Goal: Task Accomplishment & Management: Complete application form

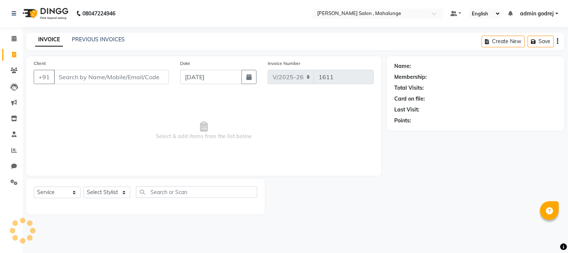
select select "7250"
select select "service"
click at [118, 191] on select "Select Stylist admin godrej [PERSON_NAME] [PERSON_NAME] [PERSON_NAME] [PERSON_N…" at bounding box center [110, 192] width 52 height 12
select select "76518"
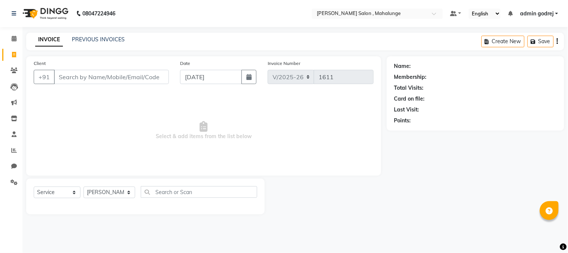
click at [84, 187] on select "Select Stylist admin godrej [PERSON_NAME] [PERSON_NAME] [PERSON_NAME] [PERSON_N…" at bounding box center [110, 192] width 52 height 12
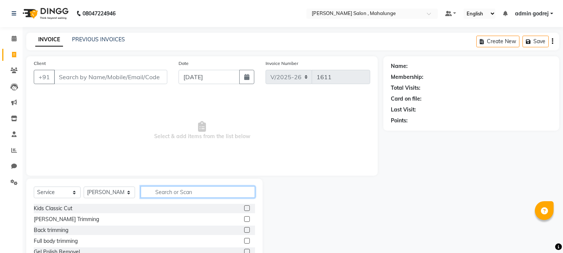
click at [192, 190] on input "text" at bounding box center [198, 192] width 114 height 12
type input "MOROC"
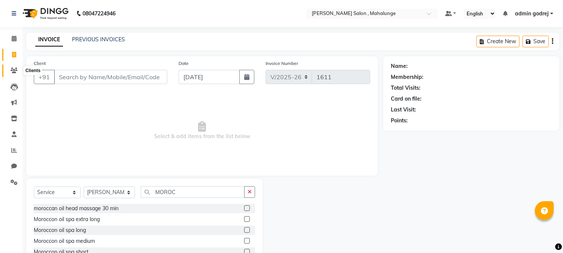
click at [17, 72] on span at bounding box center [13, 70] width 13 height 9
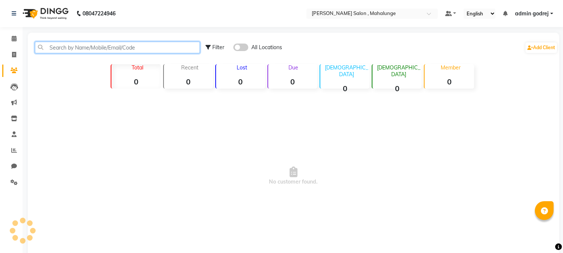
click at [72, 43] on input "text" at bounding box center [117, 48] width 165 height 12
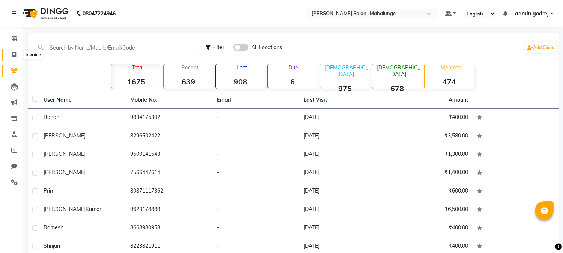
click at [13, 55] on icon at bounding box center [14, 55] width 4 height 6
select select "service"
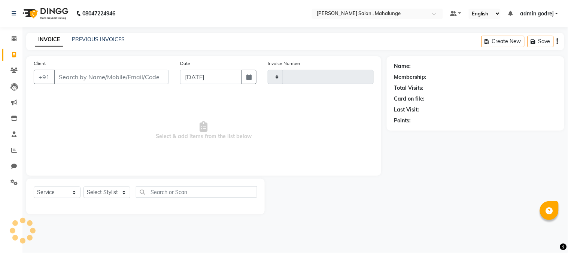
type input "1611"
select select "7250"
click at [106, 192] on select "Select Stylist" at bounding box center [107, 192] width 47 height 12
select select "76518"
click at [84, 187] on select "Select Stylist admin godrej [PERSON_NAME] [PERSON_NAME] [PERSON_NAME] [PERSON_N…" at bounding box center [110, 192] width 52 height 12
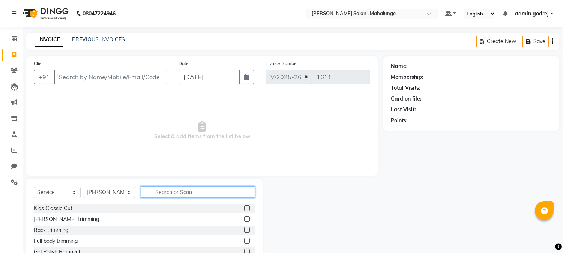
click at [188, 191] on input "text" at bounding box center [198, 192] width 114 height 12
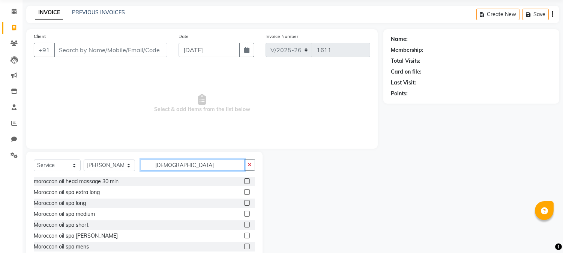
scroll to position [42, 0]
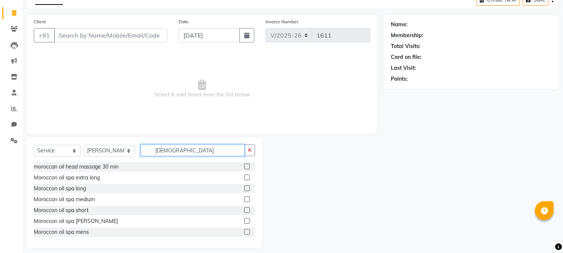
type input "[DEMOGRAPHIC_DATA]"
click at [244, 188] on label at bounding box center [247, 188] width 6 height 6
click at [244, 188] on input "checkbox" at bounding box center [246, 188] width 5 height 5
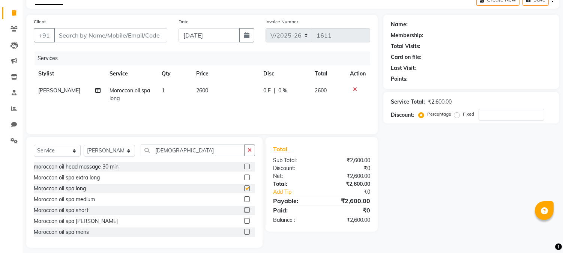
checkbox input "false"
click at [248, 151] on icon "button" at bounding box center [249, 149] width 4 height 5
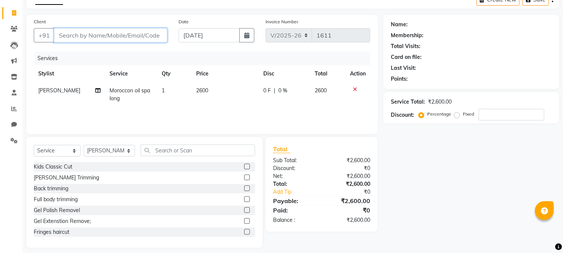
click at [113, 32] on input "Client" at bounding box center [110, 35] width 113 height 14
type input "C"
type input "0"
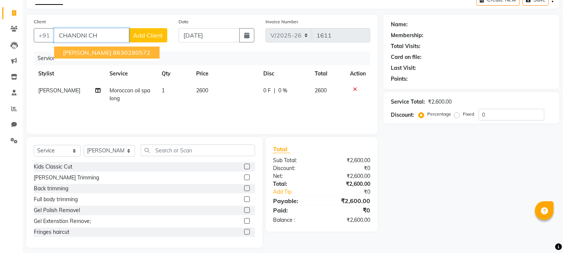
click at [115, 47] on button "[PERSON_NAME] 8630280572" at bounding box center [106, 52] width 105 height 12
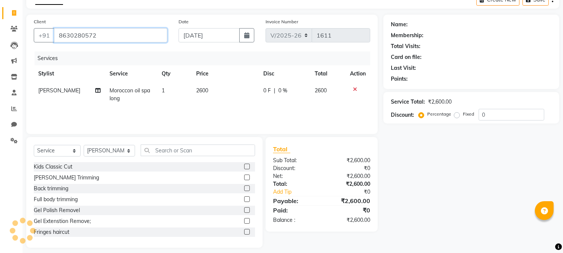
type input "8630280572"
select select "1: Object"
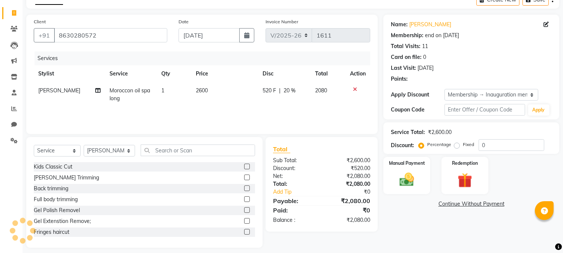
type input "20"
click at [411, 169] on div "Manual Payment" at bounding box center [406, 175] width 49 height 38
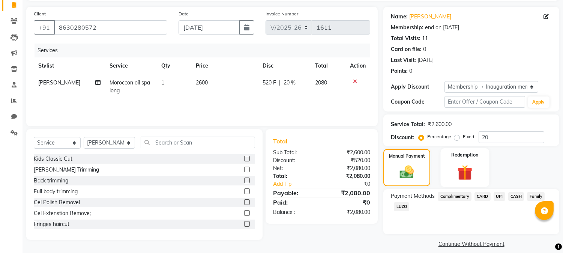
scroll to position [57, 0]
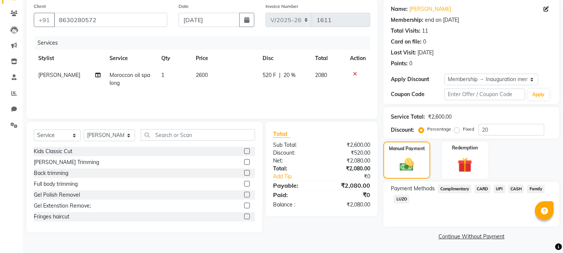
click at [501, 188] on span "UPI" at bounding box center [499, 188] width 12 height 9
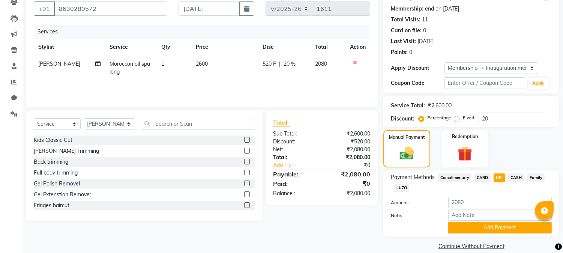
scroll to position [78, 0]
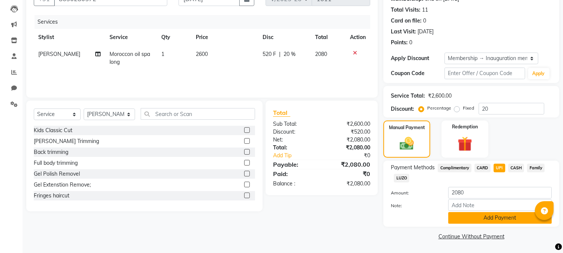
click at [492, 216] on button "Add Payment" at bounding box center [499, 218] width 103 height 12
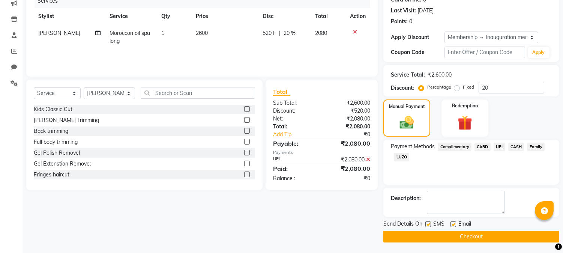
scroll to position [99, 0]
click at [467, 237] on button "Checkout" at bounding box center [471, 236] width 176 height 12
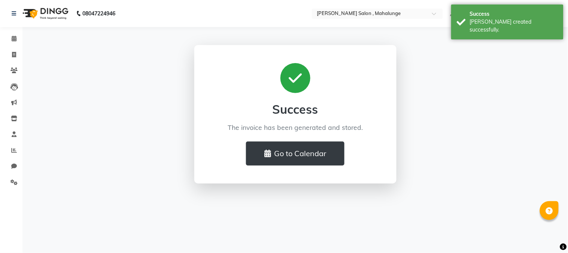
click at [129, 76] on div "Success The invoice has been generated and stored. Go to Calendar" at bounding box center [295, 114] width 427 height 138
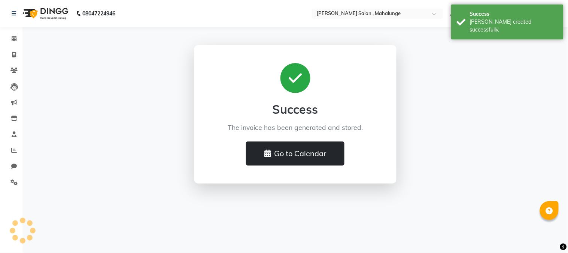
click at [283, 150] on button "Go to Calendar" at bounding box center [295, 153] width 99 height 24
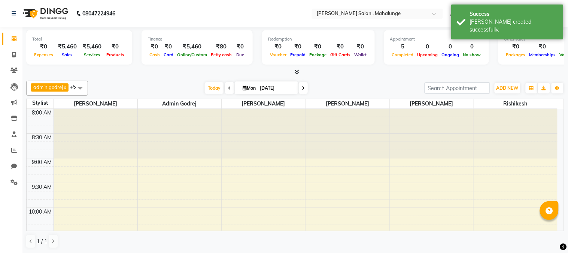
click at [296, 70] on icon at bounding box center [297, 72] width 5 height 6
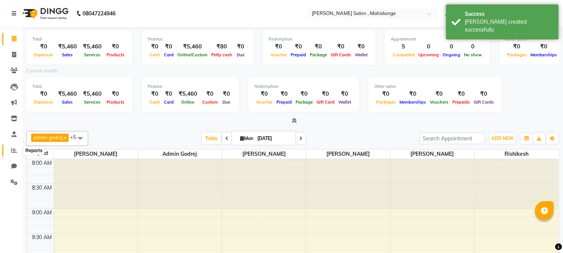
click at [17, 147] on span at bounding box center [13, 150] width 13 height 9
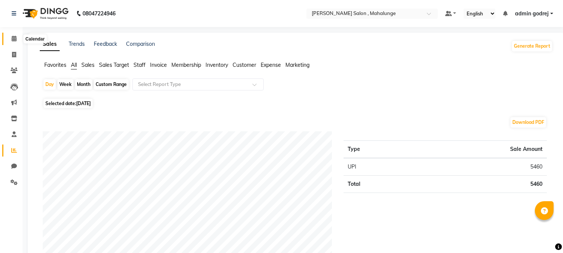
click at [13, 40] on icon at bounding box center [14, 39] width 5 height 6
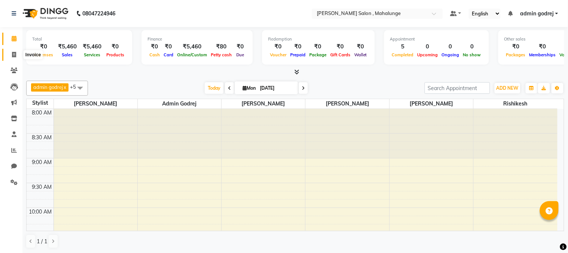
click at [13, 54] on icon at bounding box center [14, 55] width 4 height 6
select select "service"
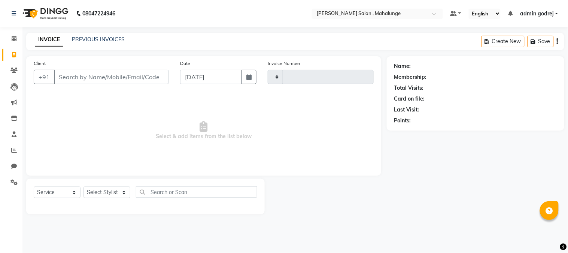
type input "1612"
select select "7250"
click at [12, 41] on icon at bounding box center [14, 39] width 5 height 6
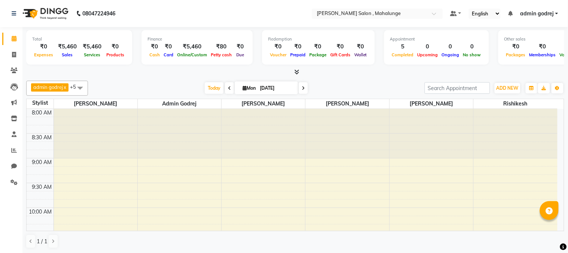
click at [298, 70] on icon at bounding box center [297, 72] width 5 height 6
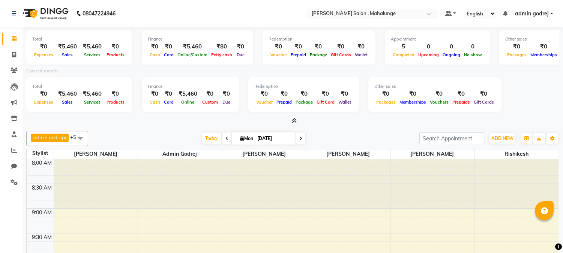
click at [531, 10] on span "admin godrej" at bounding box center [532, 14] width 34 height 8
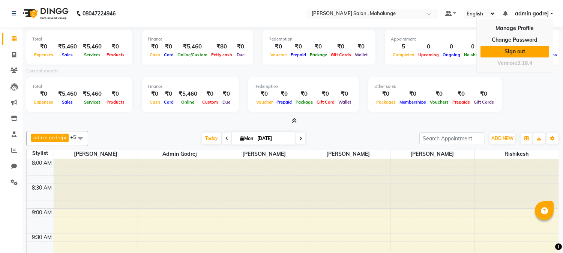
click at [515, 51] on link "Sign out" at bounding box center [514, 52] width 69 height 12
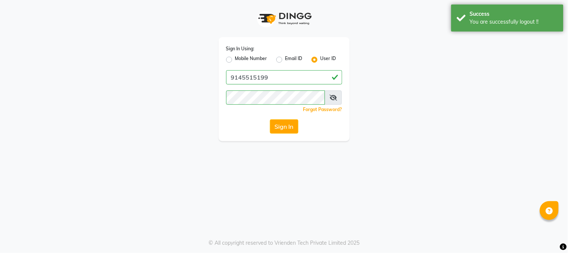
click at [235, 57] on label "Mobile Number" at bounding box center [251, 59] width 32 height 9
click at [235, 57] on input "Mobile Number" at bounding box center [237, 57] width 5 height 5
radio input "true"
radio input "false"
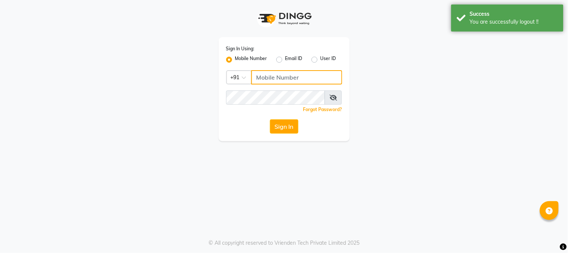
click at [319, 80] on input "Username" at bounding box center [296, 77] width 91 height 14
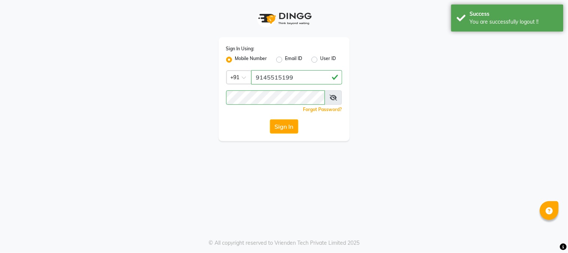
click at [273, 76] on input "9145515199" at bounding box center [296, 77] width 91 height 14
click at [270, 76] on input "9145515199" at bounding box center [296, 77] width 91 height 14
type input "9146515199"
click at [281, 124] on button "Sign In" at bounding box center [284, 126] width 28 height 14
